Goal: Task Accomplishment & Management: Manage account settings

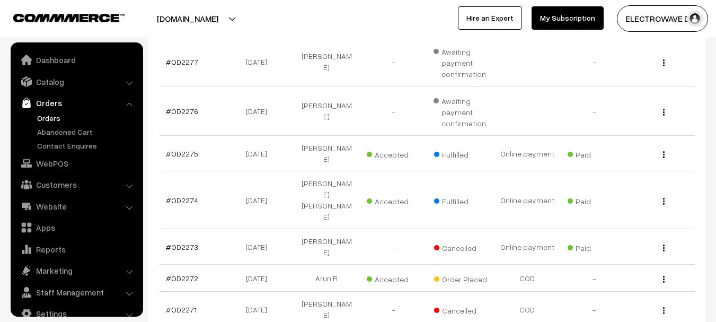
scroll to position [17, 0]
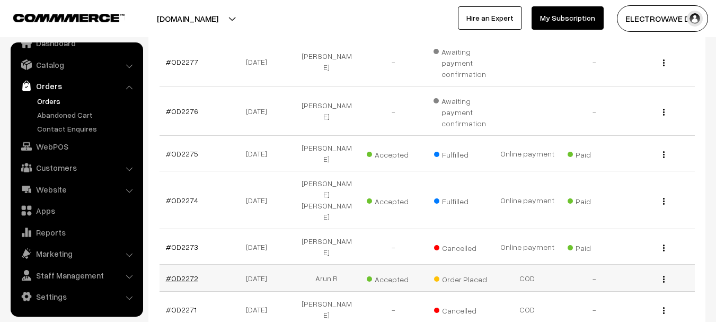
click at [181, 273] on link "#OD2272" at bounding box center [182, 277] width 32 height 9
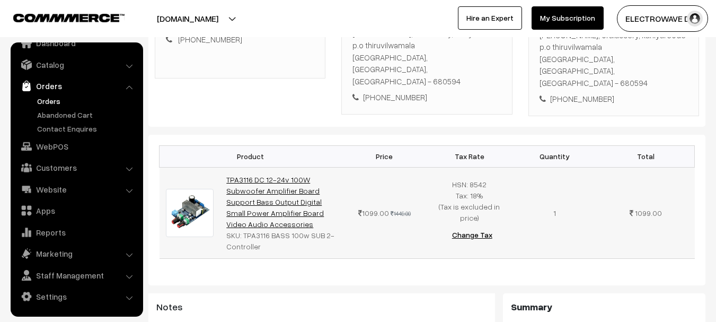
scroll to position [212, 0]
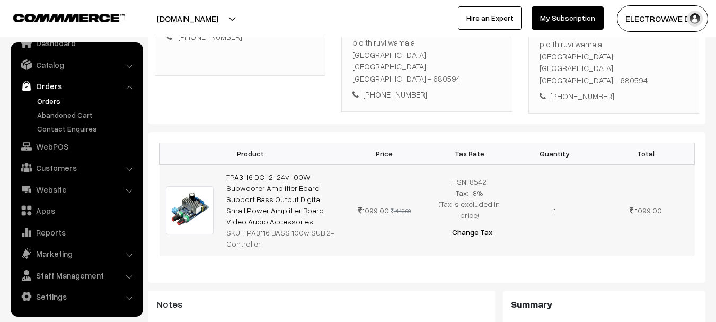
copy link "TPA3116 DC 12-24v 100W Subwoofer Amplifier Board Support Bass Output Digital Sm…"
drag, startPoint x: 268, startPoint y: 199, endPoint x: 224, endPoint y: 150, distance: 66.0
click at [224, 164] on td "TPA3116 DC 12-24v 100W Subwoofer Amplifier Board Support Bass Output Digital Sm…" at bounding box center [281, 209] width 122 height 91
drag, startPoint x: 243, startPoint y: 209, endPoint x: 262, endPoint y: 221, distance: 22.2
click at [262, 227] on div "SKU: TPA3116 BASS 100w SUB 2-Controller" at bounding box center [280, 238] width 109 height 22
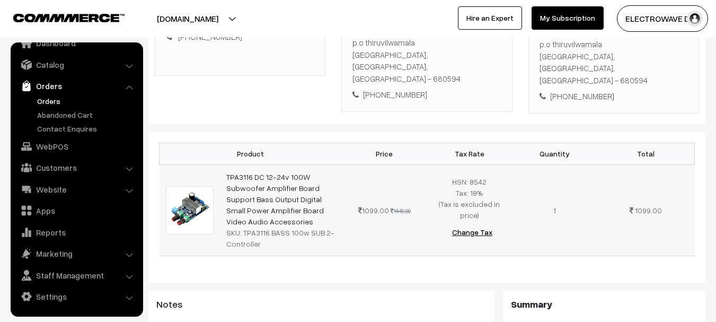
copy div "TPA3116 BASS 100w SUB 2-Controller"
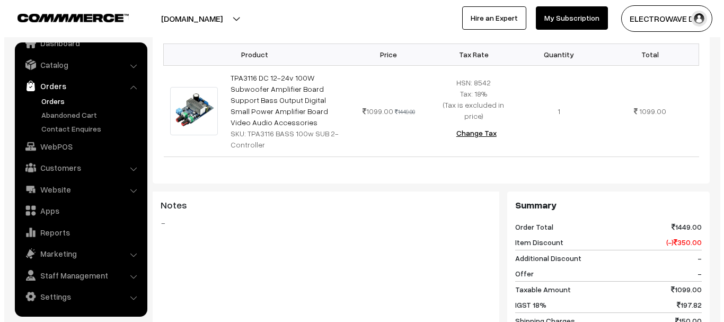
scroll to position [424, 0]
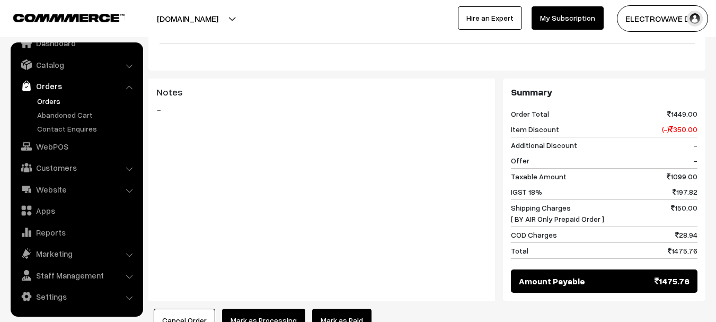
click at [281, 308] on button "Mark as Processing" at bounding box center [263, 319] width 83 height 23
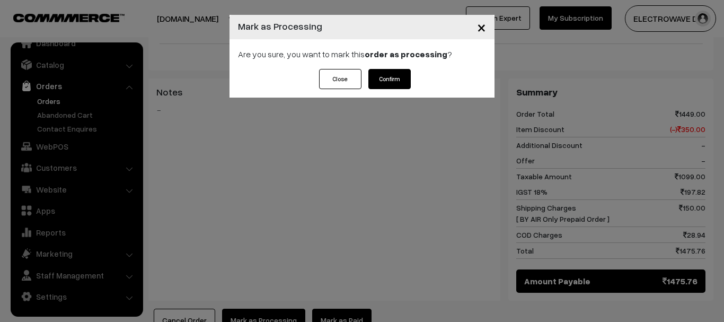
click at [403, 79] on button "Confirm" at bounding box center [389, 79] width 42 height 20
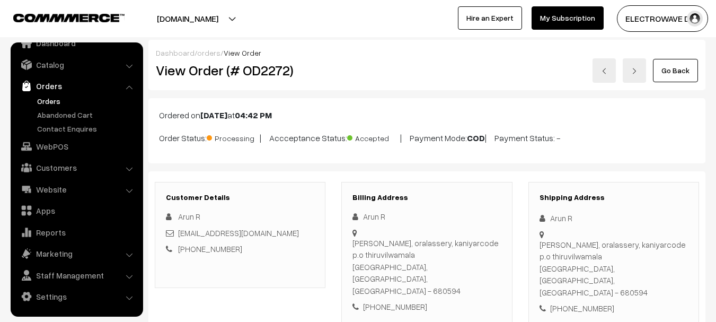
click at [264, 67] on h2 "View Order (# OD2272)" at bounding box center [241, 70] width 170 height 16
copy h2 "OD2272"
click at [56, 103] on link "Orders" at bounding box center [86, 100] width 105 height 11
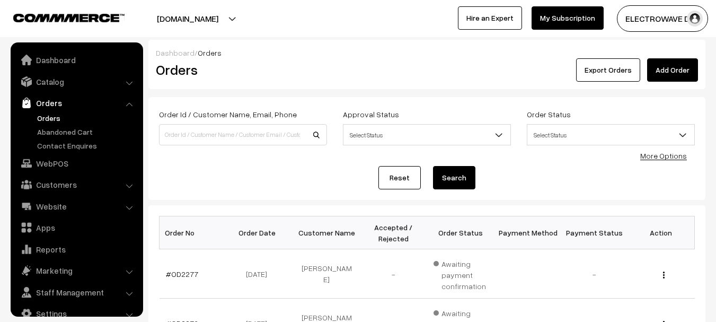
scroll to position [17, 0]
